Goal: Find specific page/section: Find specific page/section

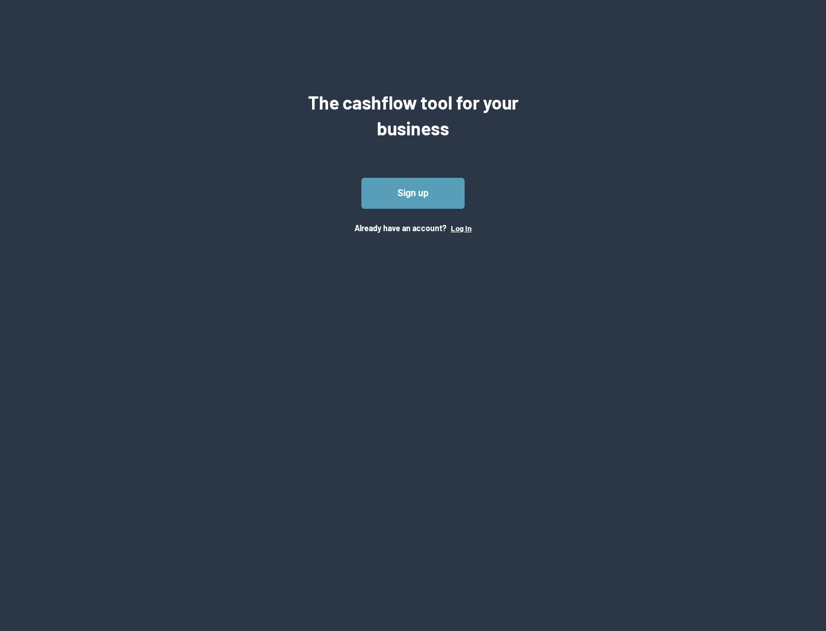
click at [461, 228] on button "Log In" at bounding box center [461, 228] width 21 height 9
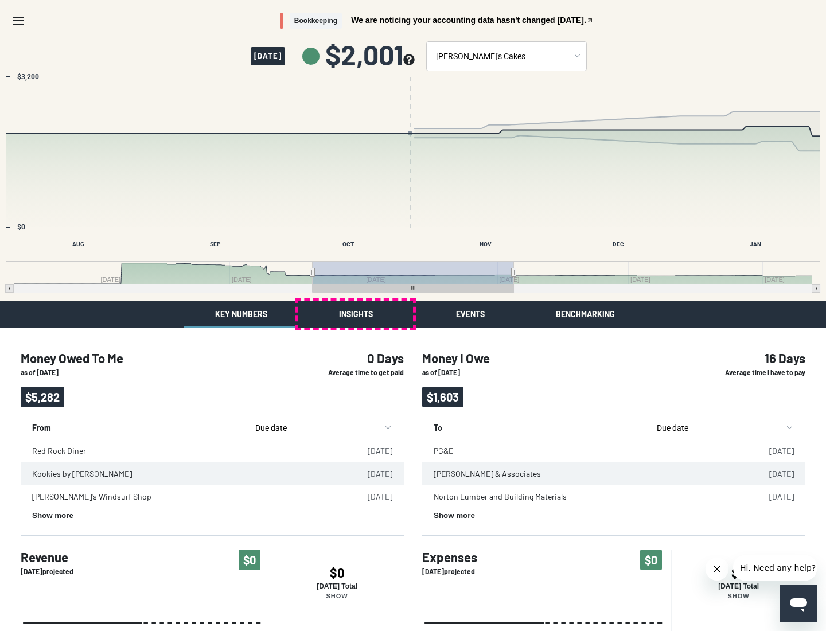
click at [356, 314] on button "Insights" at bounding box center [355, 314] width 115 height 27
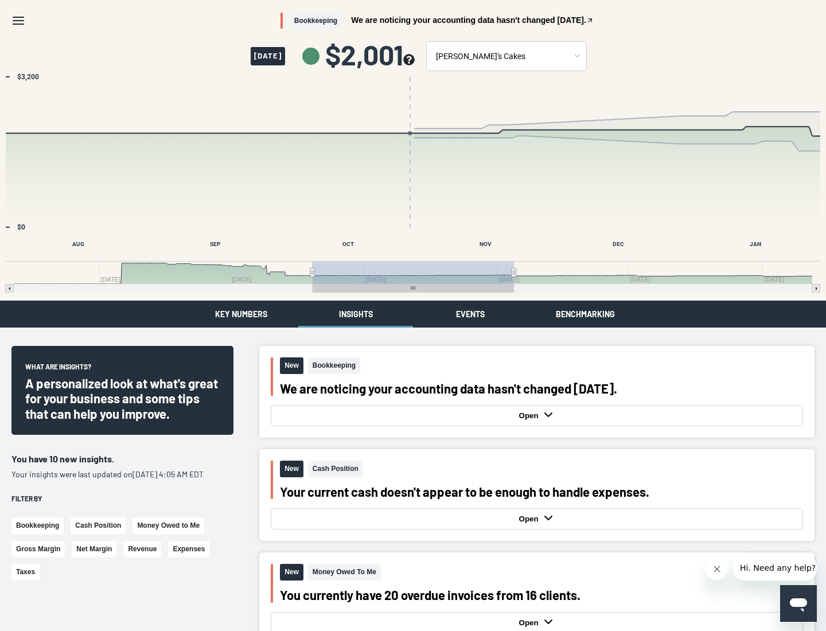
click at [470, 314] on button "Events" at bounding box center [470, 314] width 115 height 27
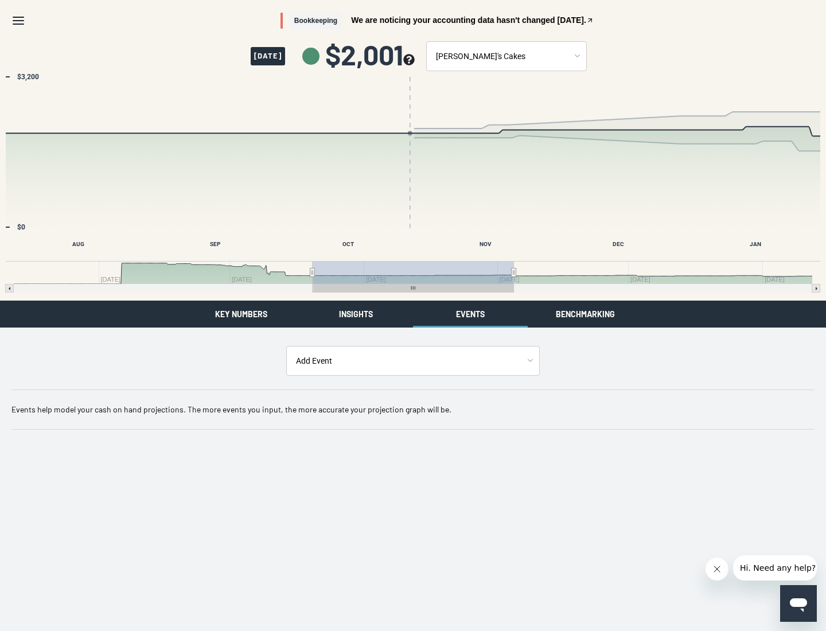
click at [585, 314] on button "Benchmarking" at bounding box center [585, 314] width 115 height 27
